Goal: Information Seeking & Learning: Compare options

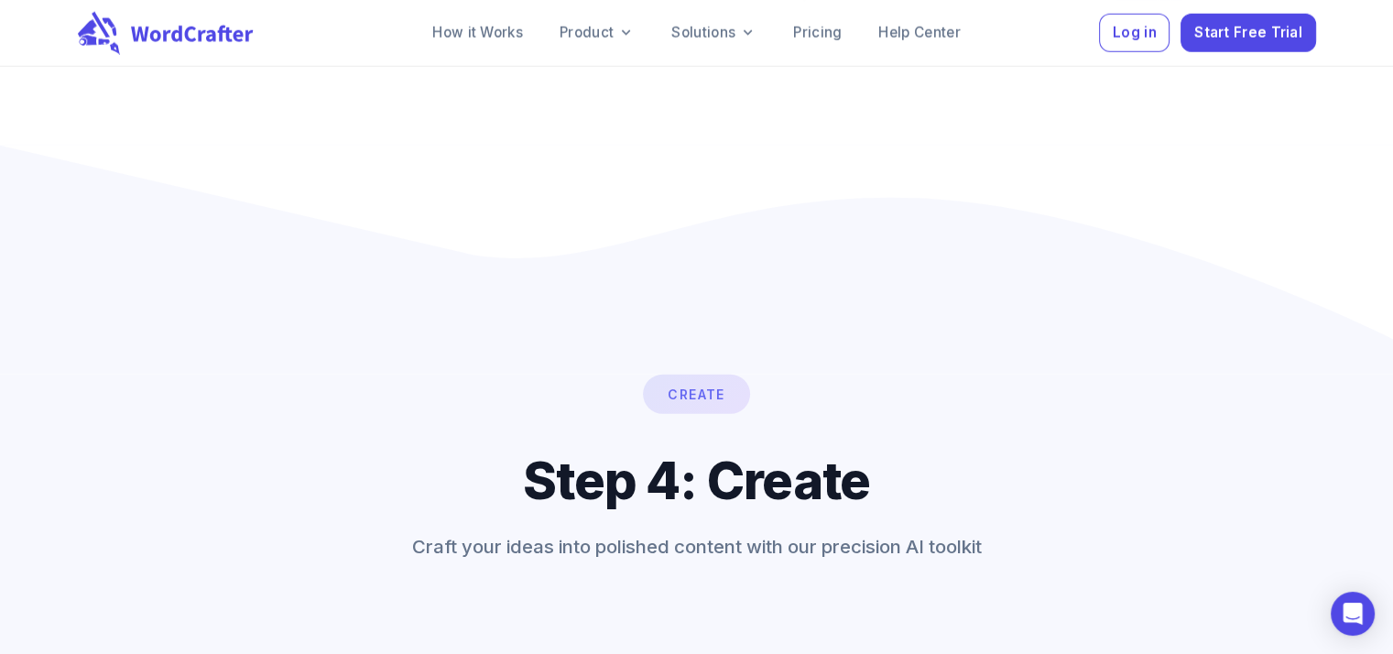
scroll to position [11521, 0]
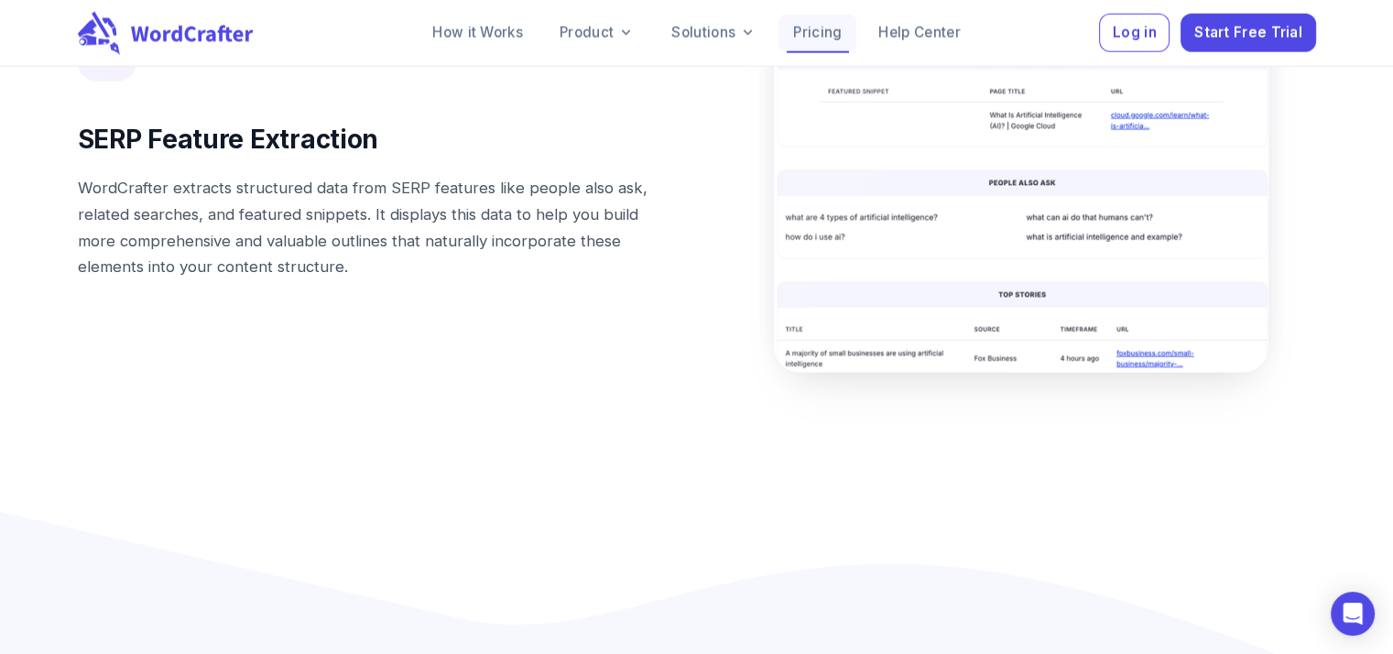
click at [821, 29] on link "Pricing" at bounding box center [817, 33] width 78 height 37
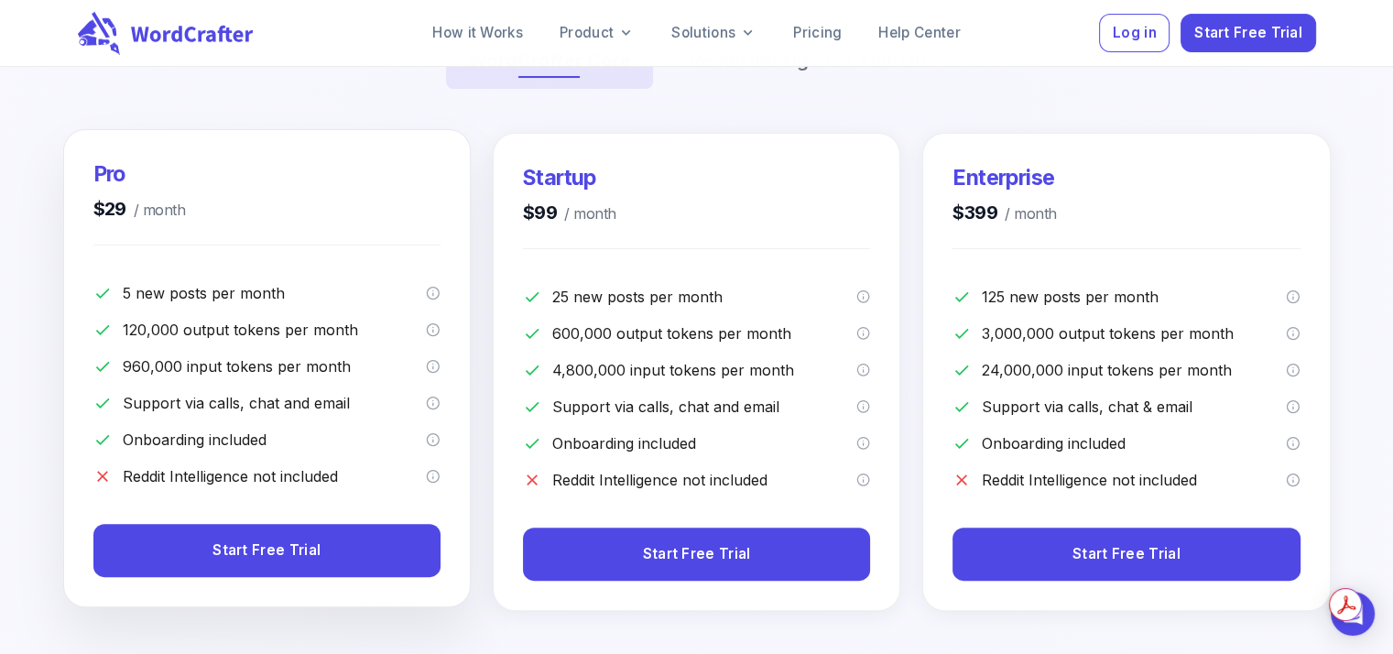
scroll to position [641, 0]
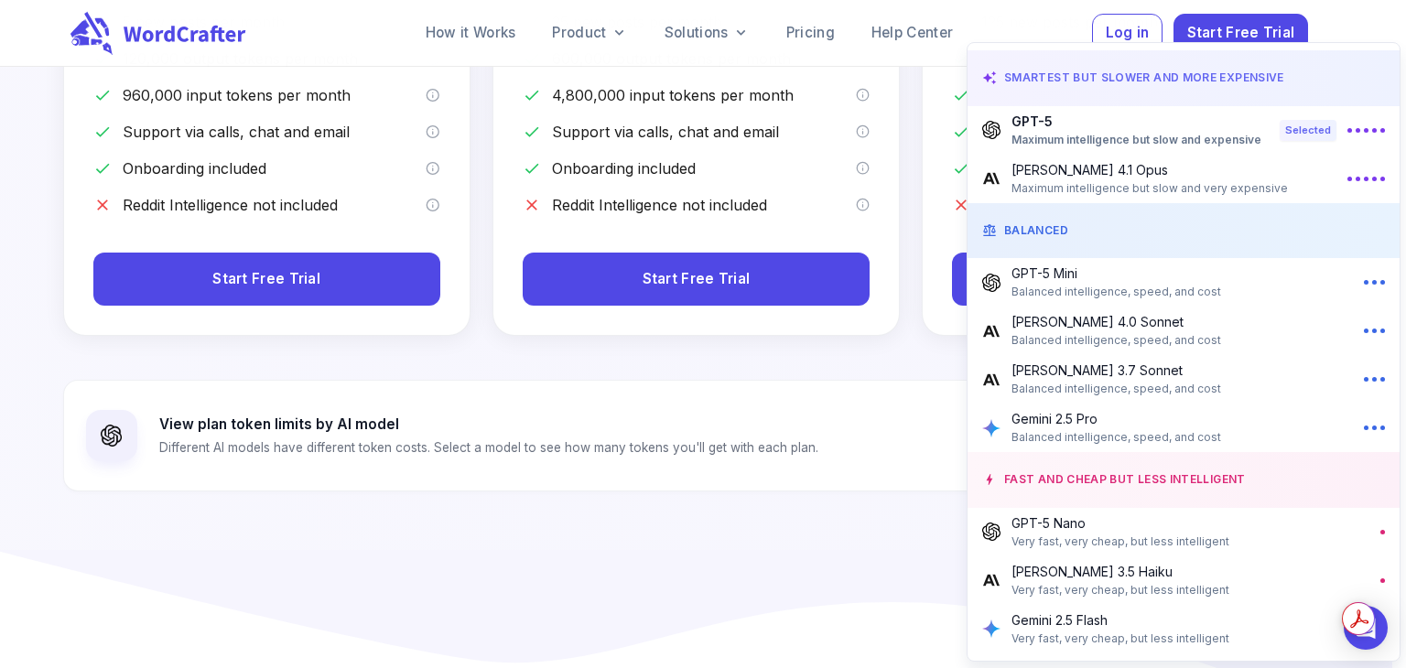
click at [1080, 321] on p "[PERSON_NAME] 4.0 Sonnet" at bounding box center [1117, 321] width 210 height 19
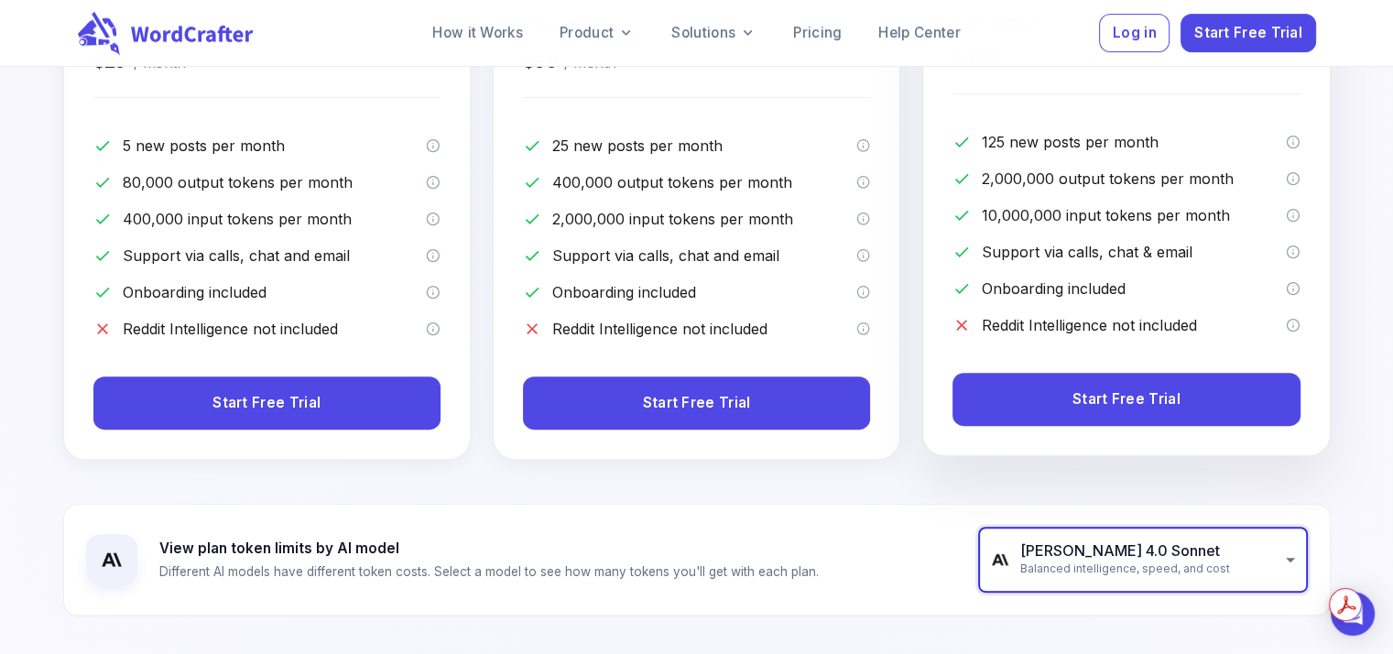
scroll to position [549, 0]
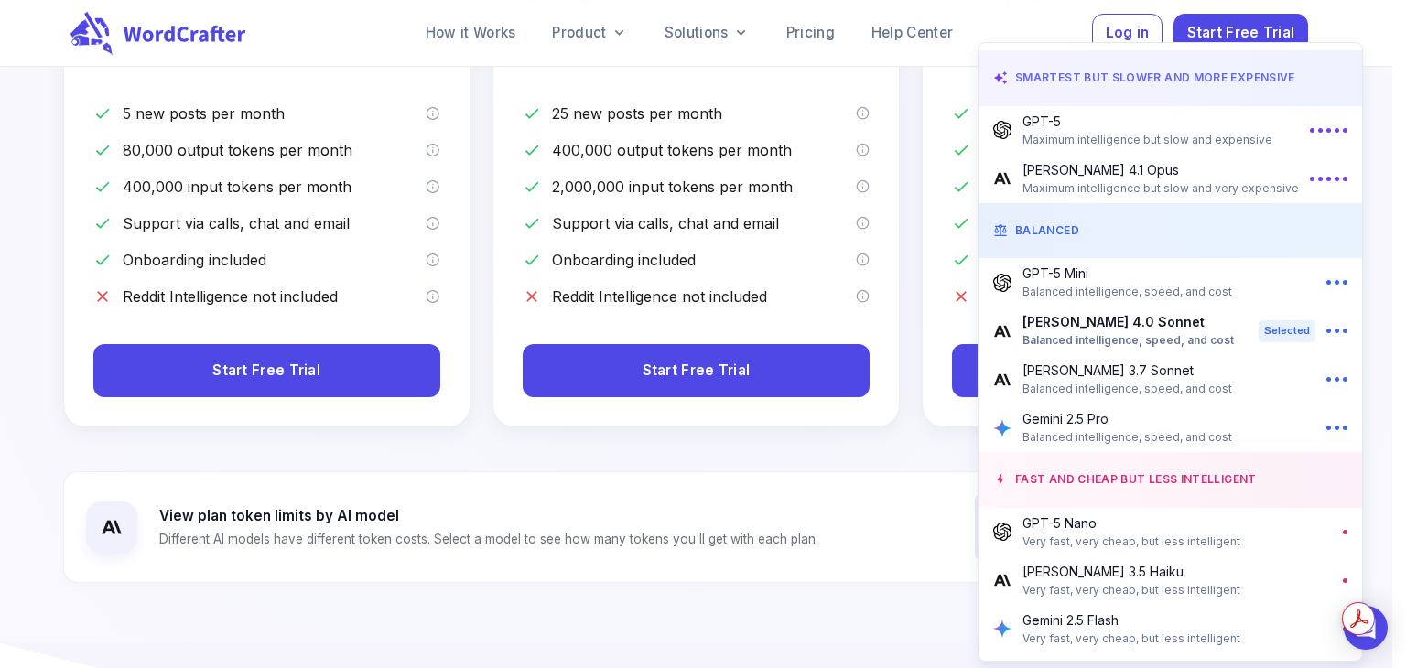
click at [1055, 177] on p "[PERSON_NAME] 4.1 Opus" at bounding box center [1161, 169] width 276 height 19
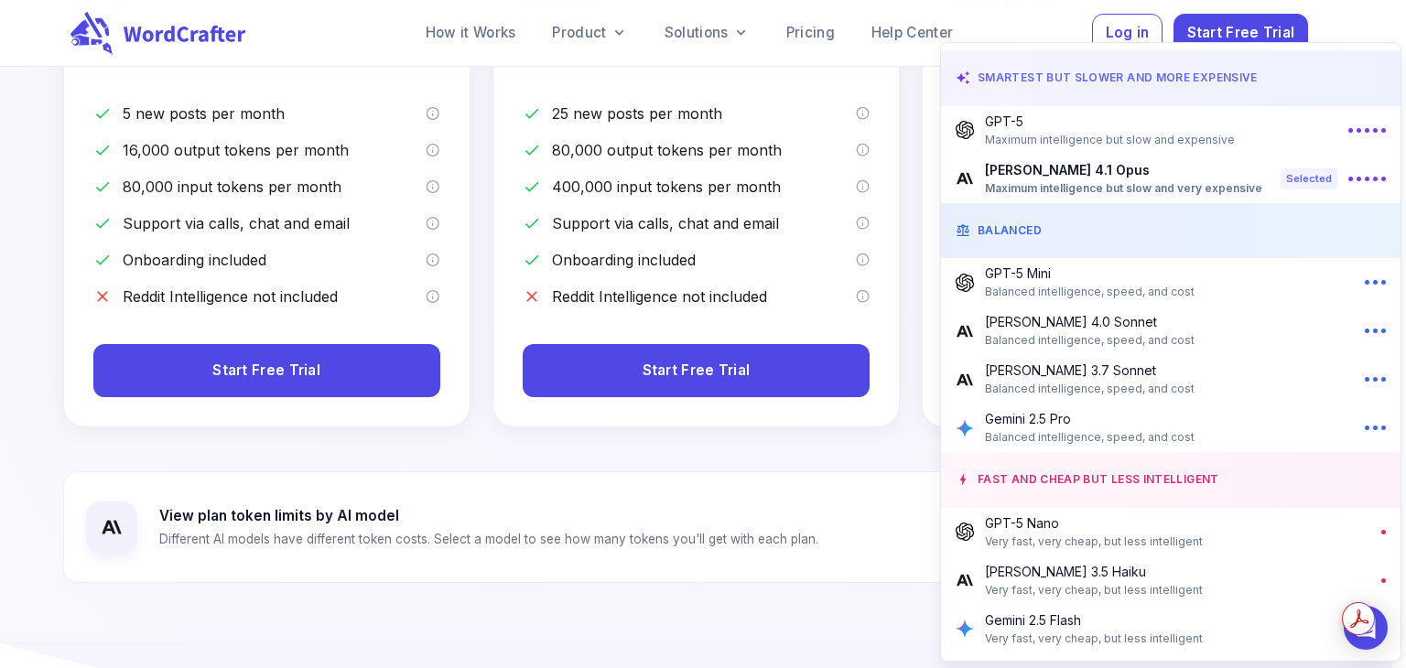
click at [1065, 123] on p "GPT-5" at bounding box center [1110, 121] width 250 height 19
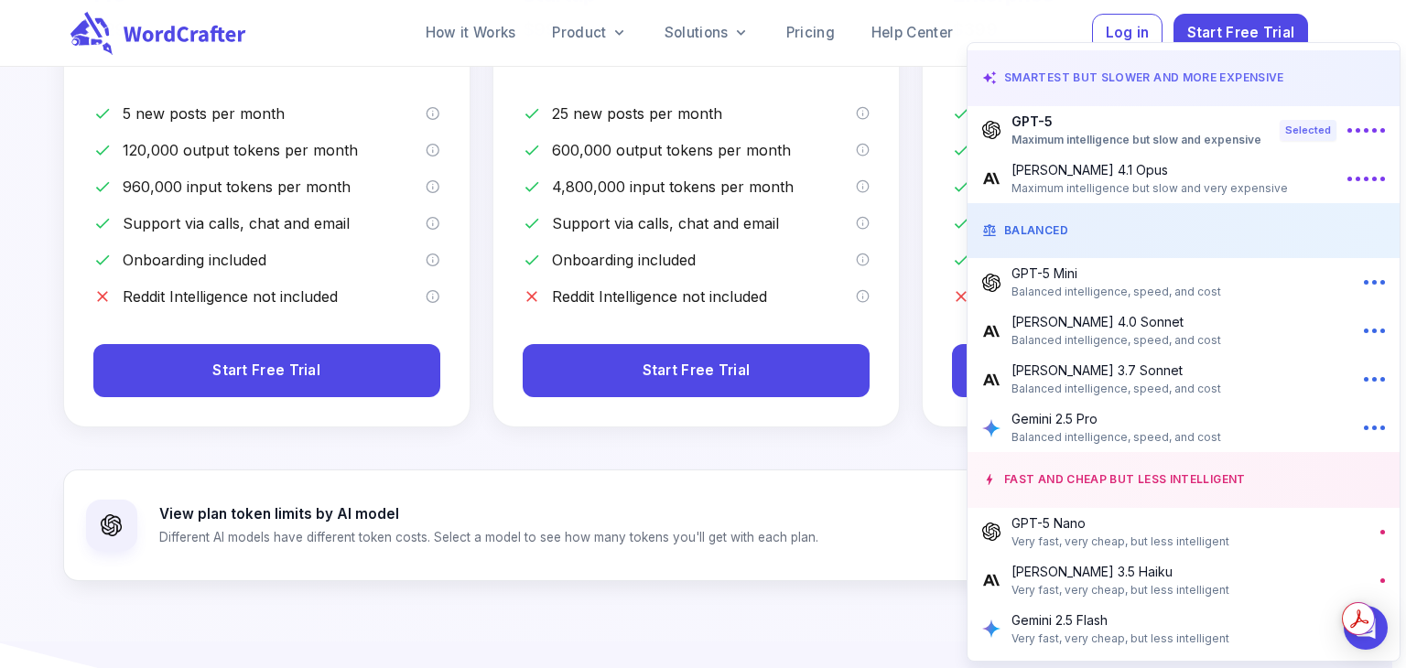
click at [1112, 331] on span "Balanced intelligence, speed, and cost" at bounding box center [1117, 340] width 210 height 18
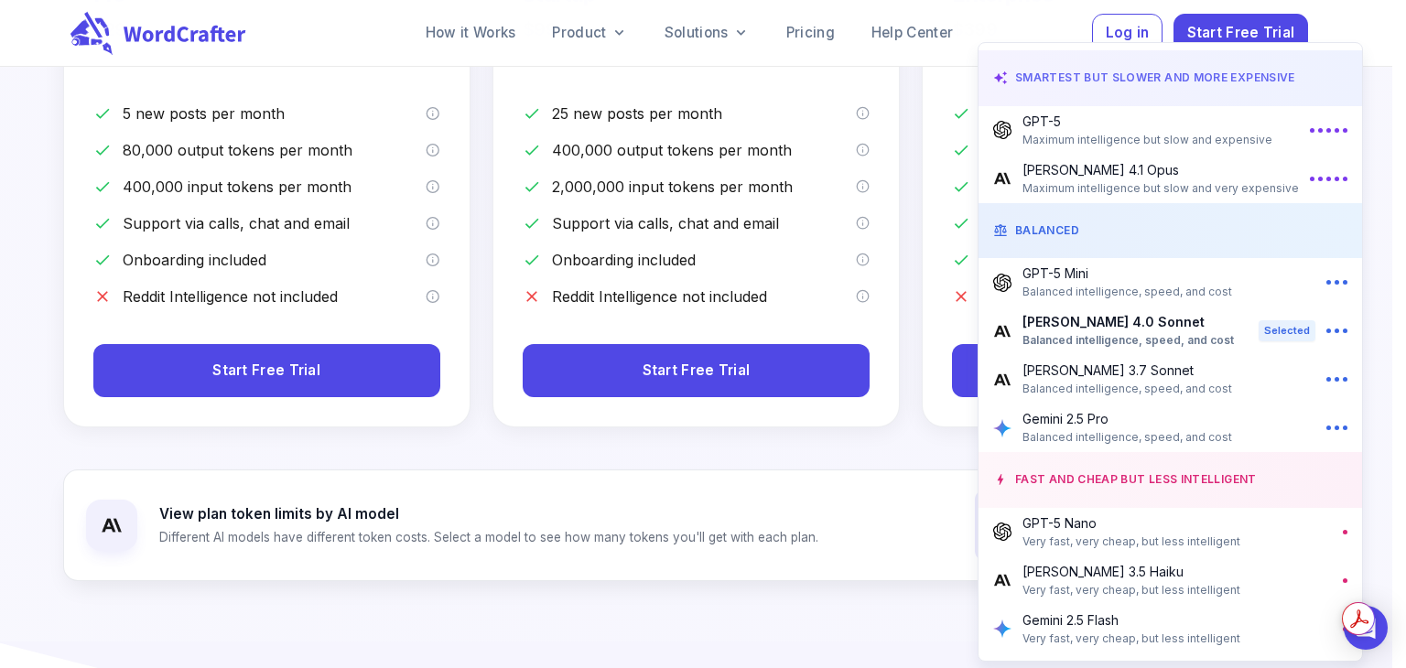
click at [1155, 185] on span "Maximum intelligence but slow and very expensive" at bounding box center [1161, 188] width 276 height 18
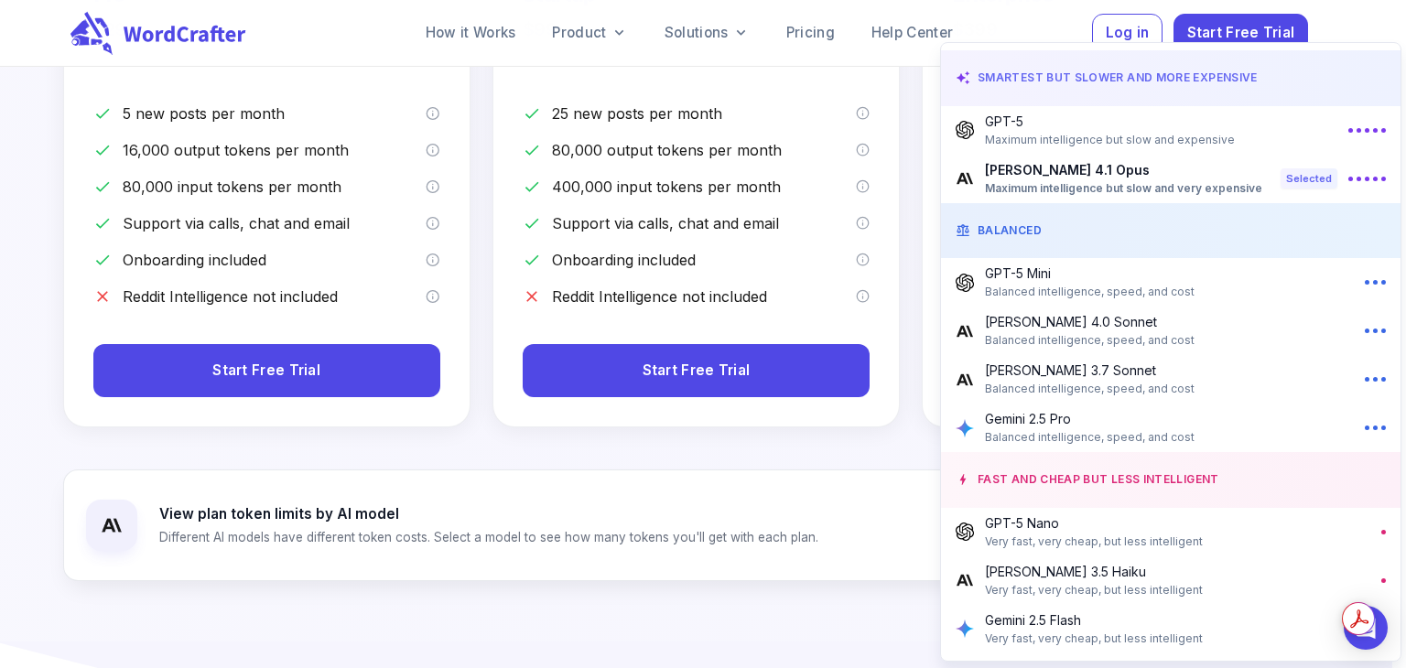
click at [1045, 420] on p "Gemini 2.5 Pro" at bounding box center [1090, 418] width 210 height 19
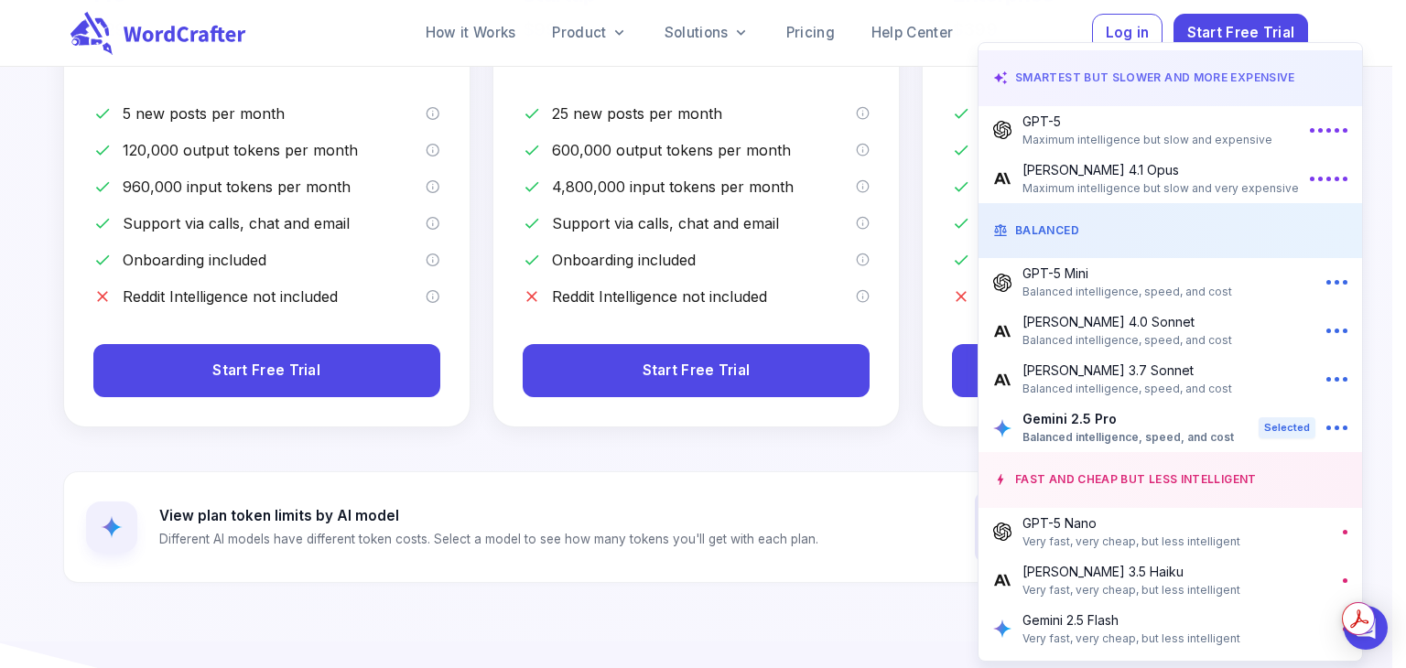
click at [1117, 373] on p "[PERSON_NAME] 3.7 Sonnet" at bounding box center [1128, 370] width 210 height 19
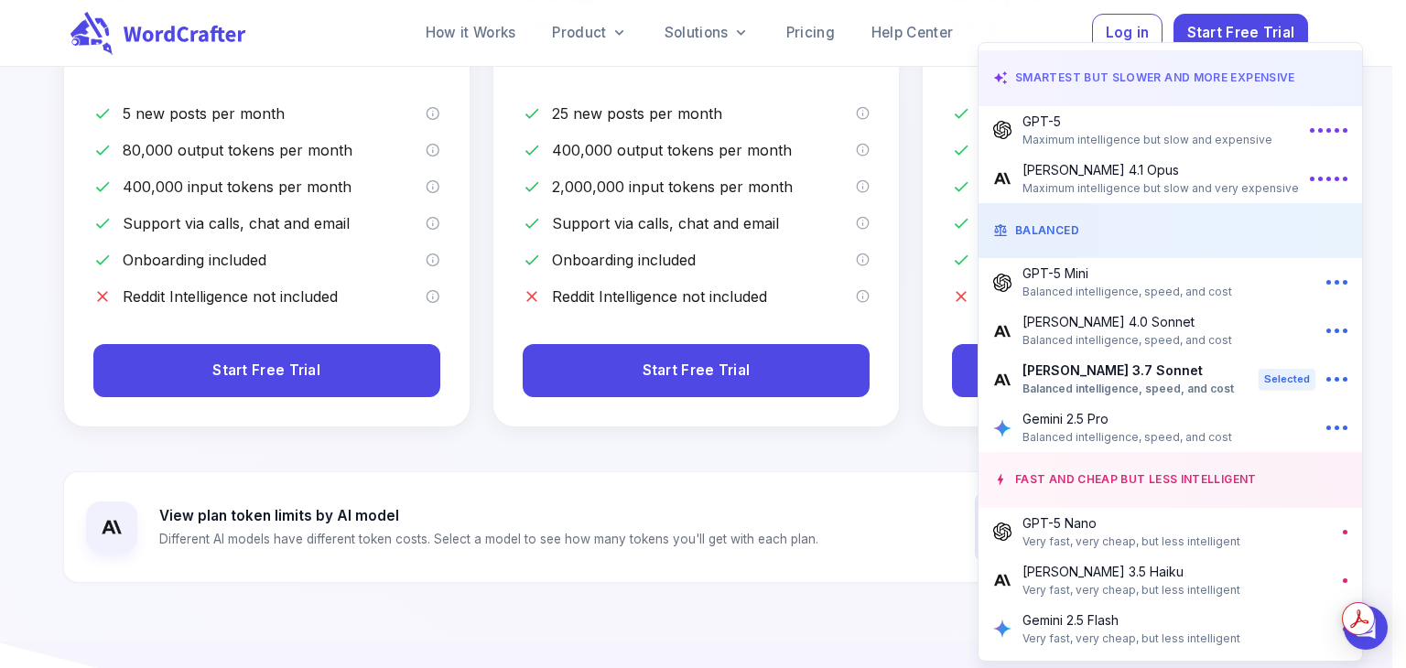
click at [1114, 582] on span "Very fast, very cheap, but less intelligent" at bounding box center [1132, 590] width 218 height 18
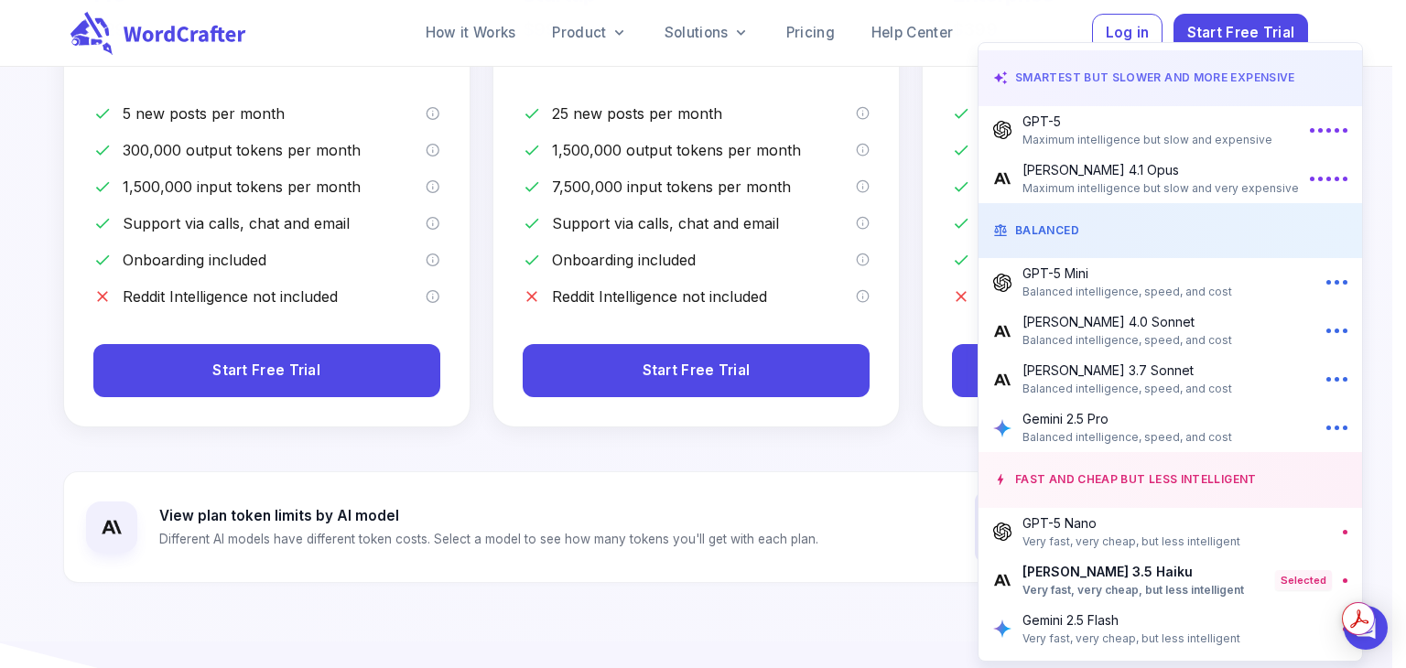
click at [1128, 412] on p "Gemini 2.5 Pro" at bounding box center [1128, 418] width 210 height 19
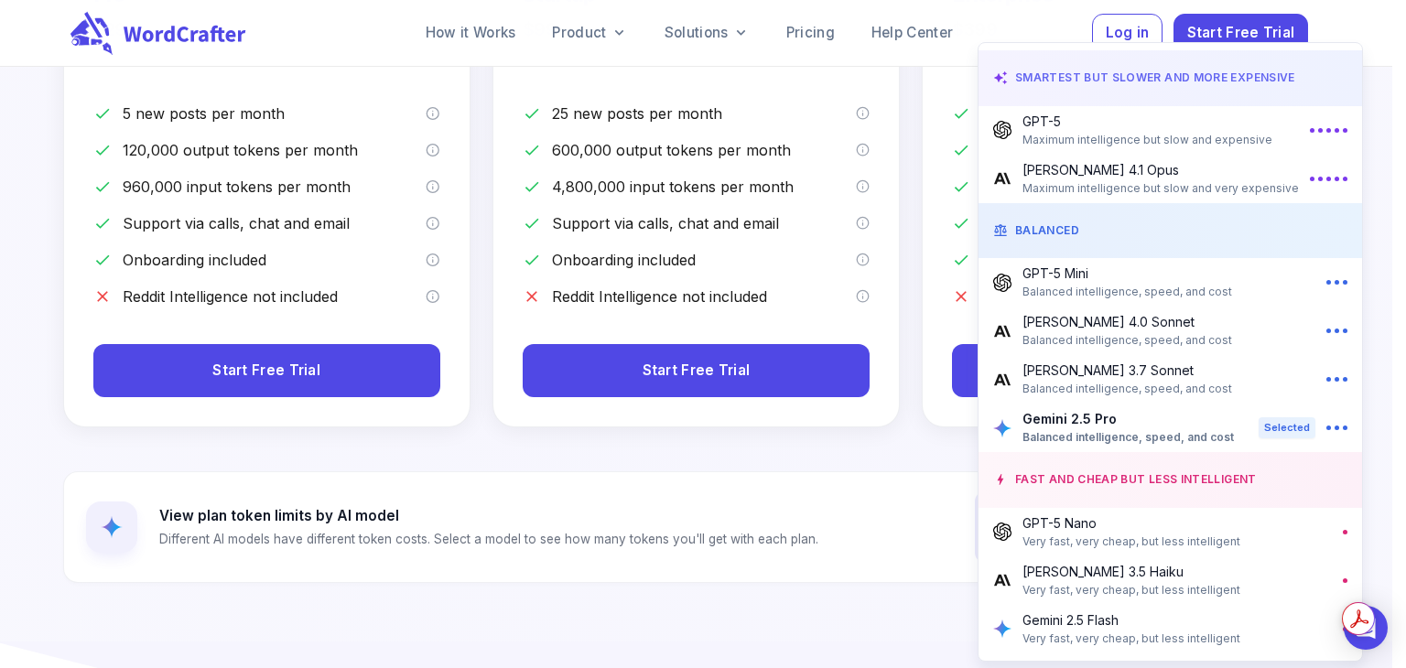
click at [1110, 376] on p "[PERSON_NAME] 3.7 Sonnet" at bounding box center [1128, 370] width 210 height 19
type input "**********"
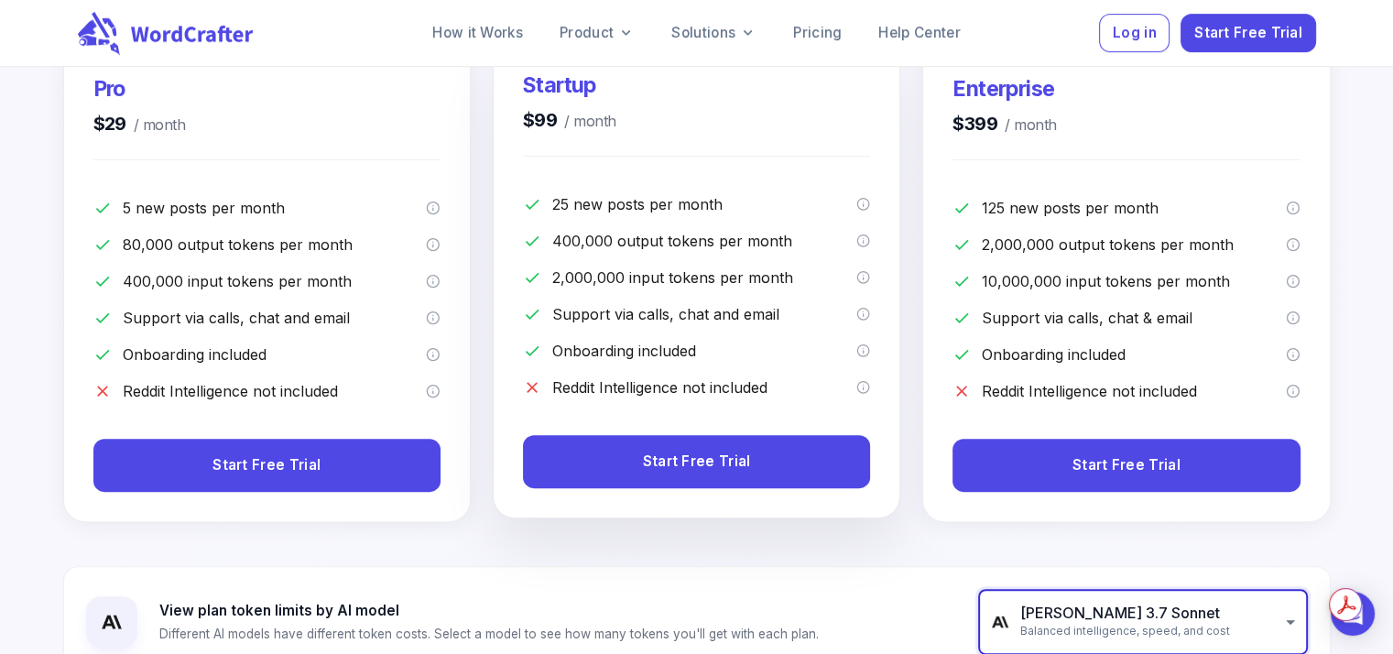
scroll to position [275, 0]
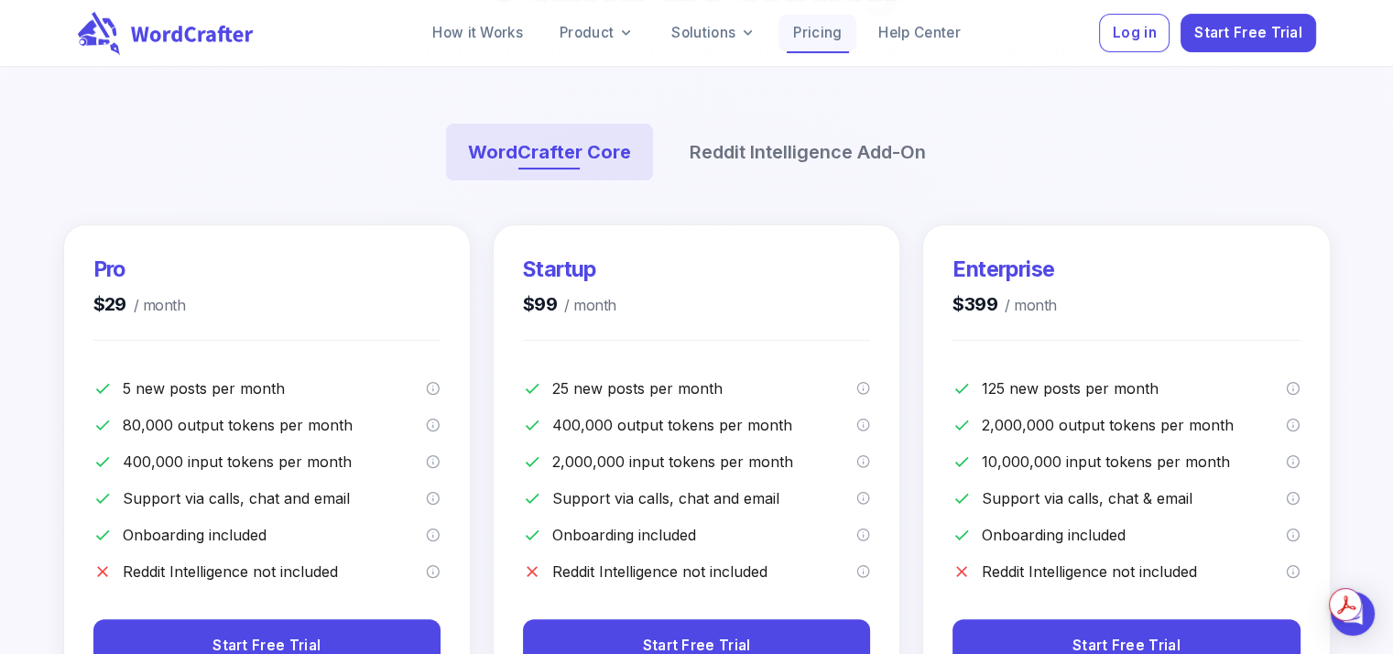
click at [825, 34] on link "Pricing" at bounding box center [817, 33] width 78 height 37
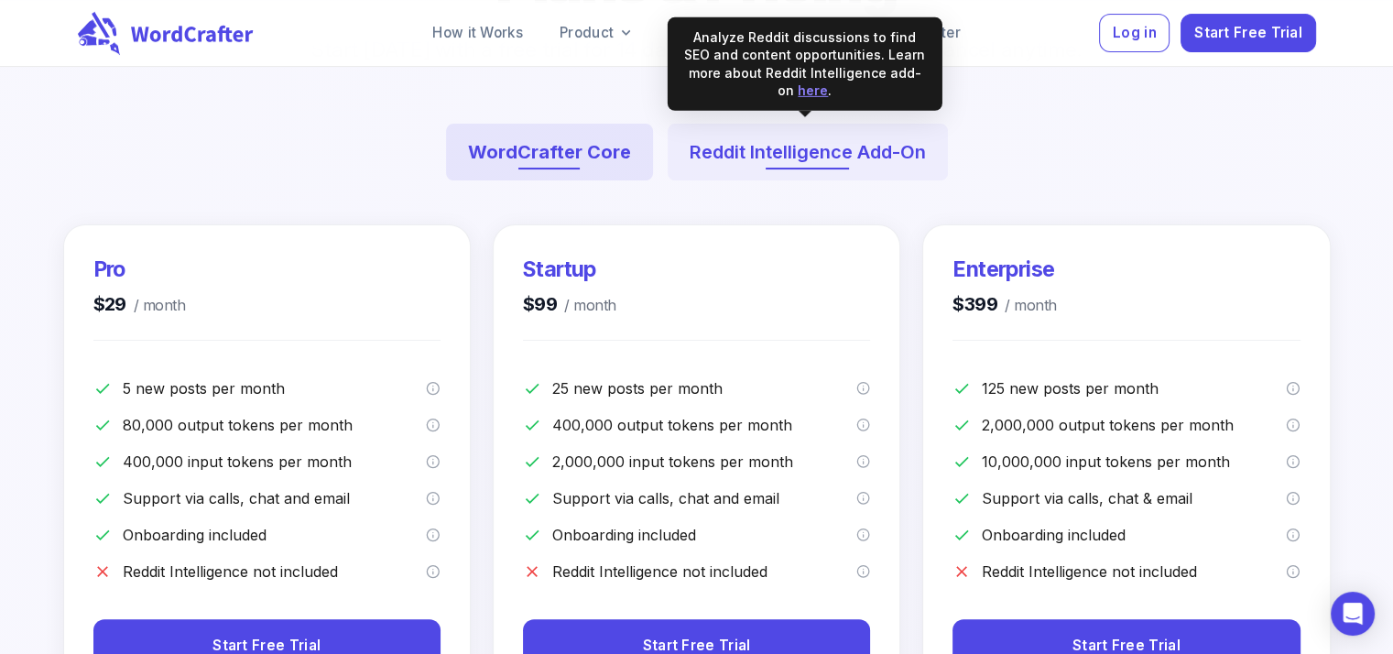
click at [801, 137] on button "Reddit Intelligence Add-On" at bounding box center [807, 152] width 280 height 57
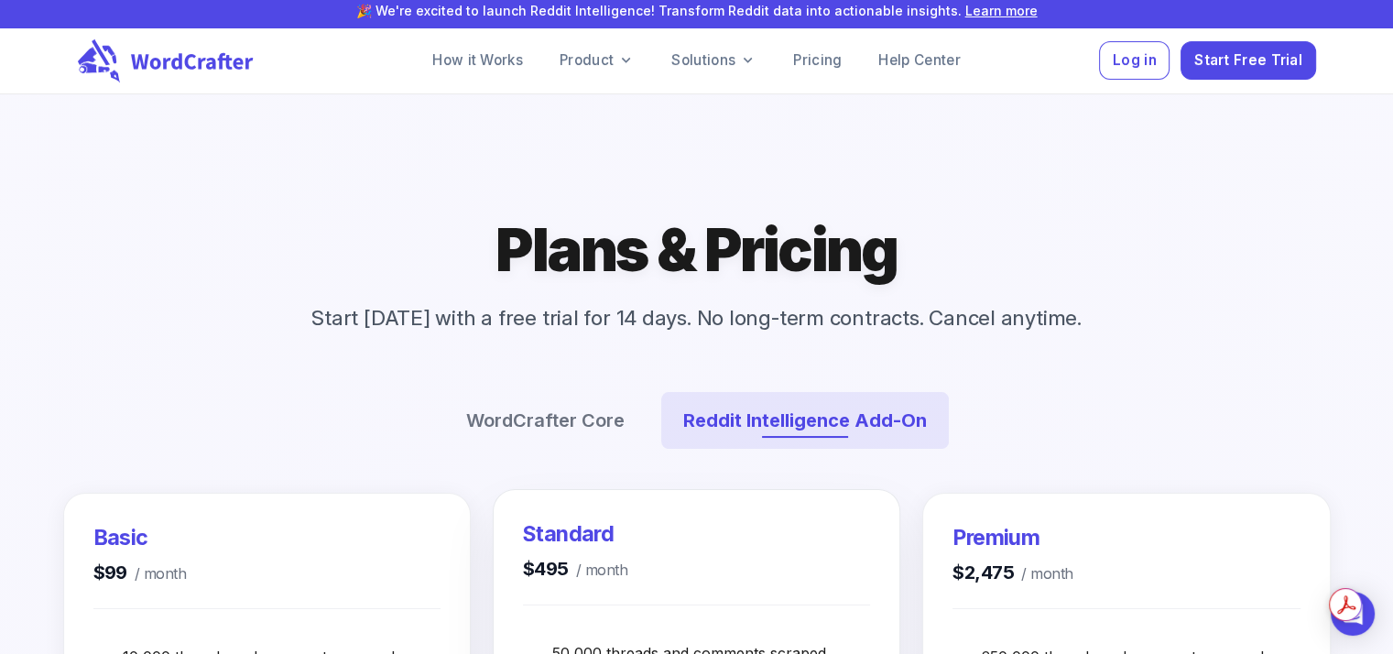
scroll to position [0, 0]
